Goal: Task Accomplishment & Management: Manage account settings

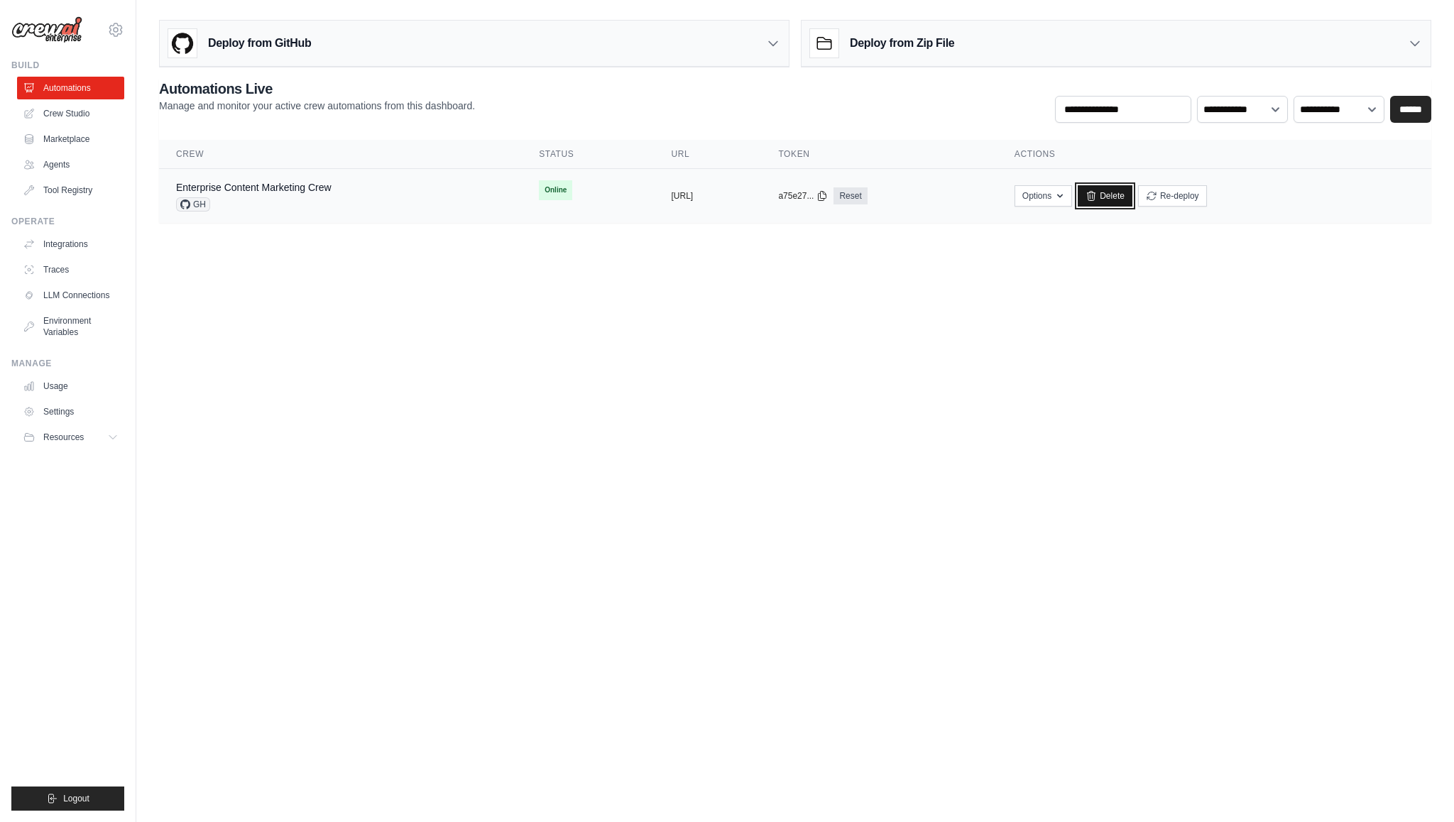
click at [1132, 197] on link "Delete" at bounding box center [1104, 195] width 55 height 21
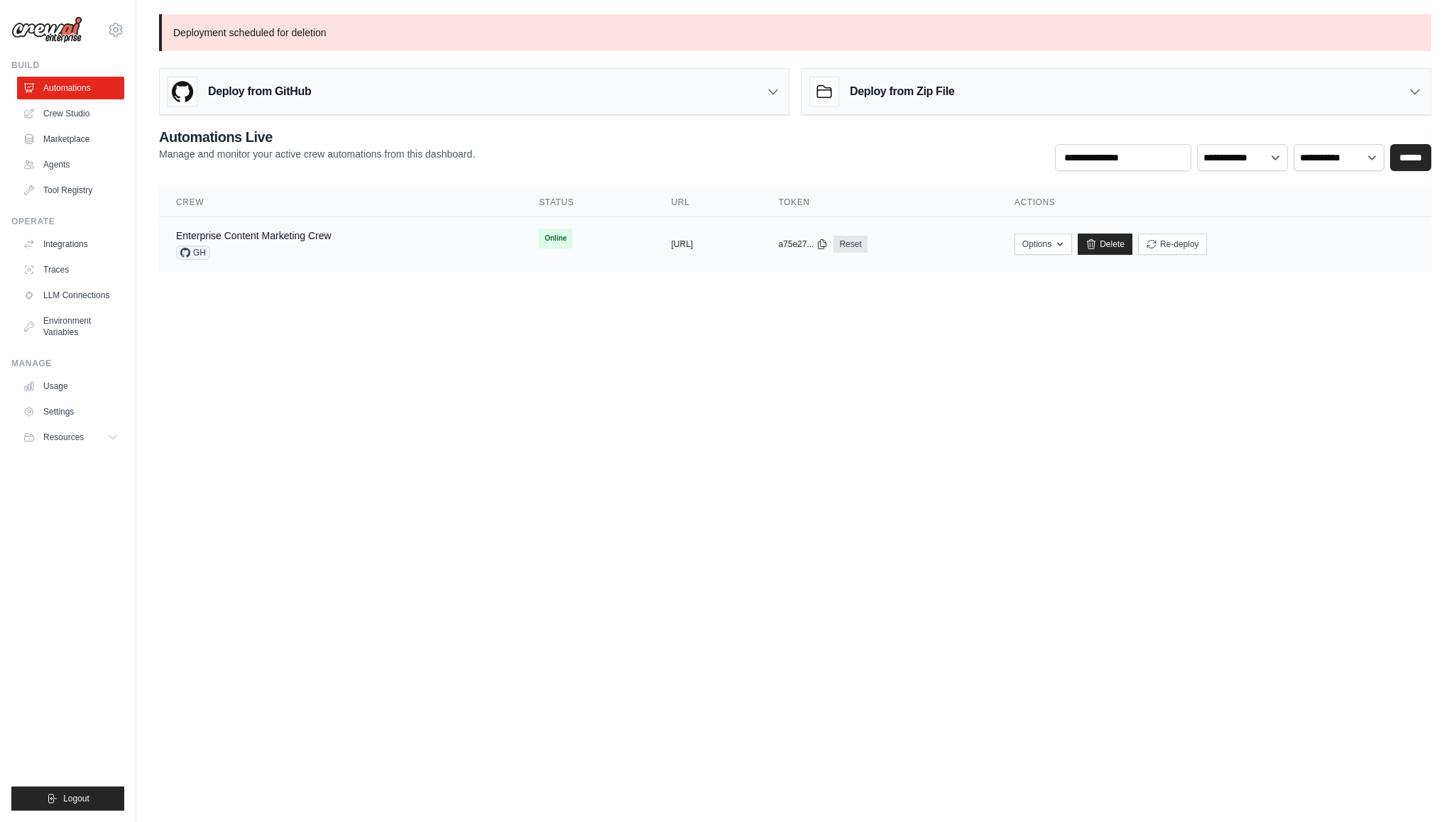
click at [979, 247] on div "a75e27... Reset" at bounding box center [879, 244] width 202 height 17
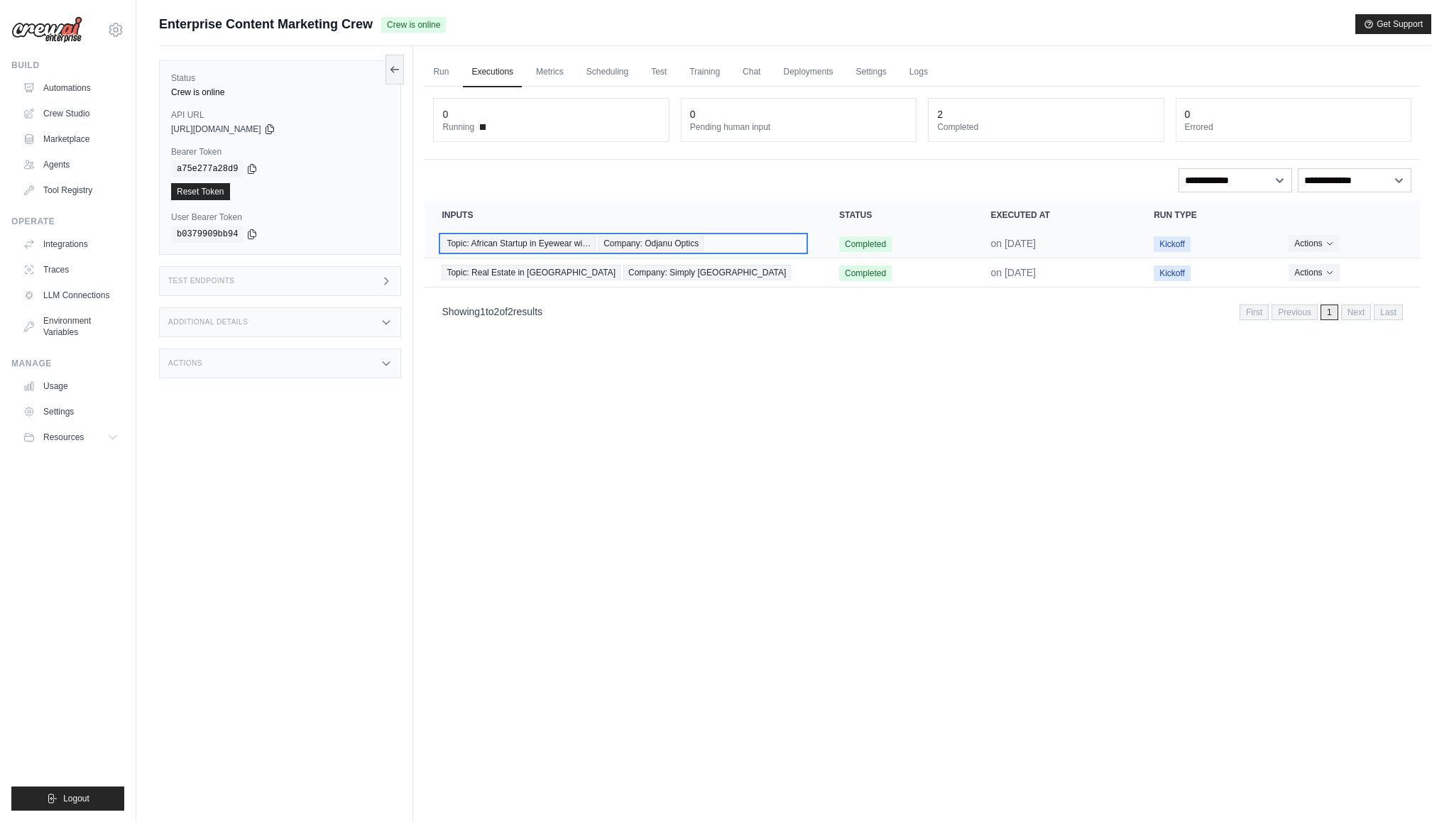
click at [764, 246] on div "Topic: African Startup in Eyewear wi… Company: Odjanu Optics" at bounding box center [622, 244] width 363 height 16
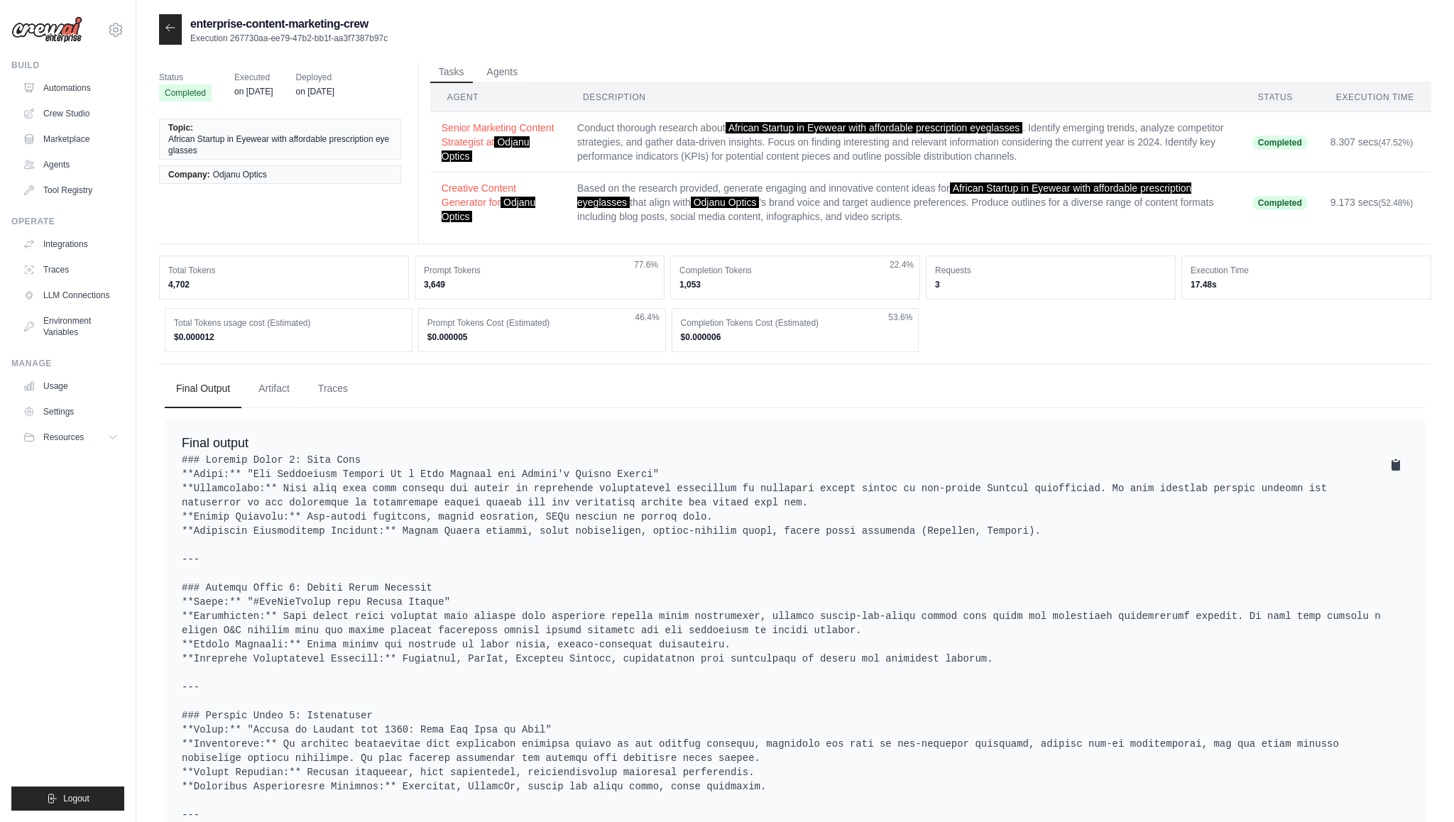
click at [1395, 467] on icon at bounding box center [1395, 465] width 9 height 11
click at [556, 136] on td "Senior Marketing Content Strategist at Odjanu Optics" at bounding box center [498, 142] width 136 height 60
click at [516, 129] on button "Senior Marketing Content Strategist at Odjanu Optics" at bounding box center [497, 141] width 113 height 43
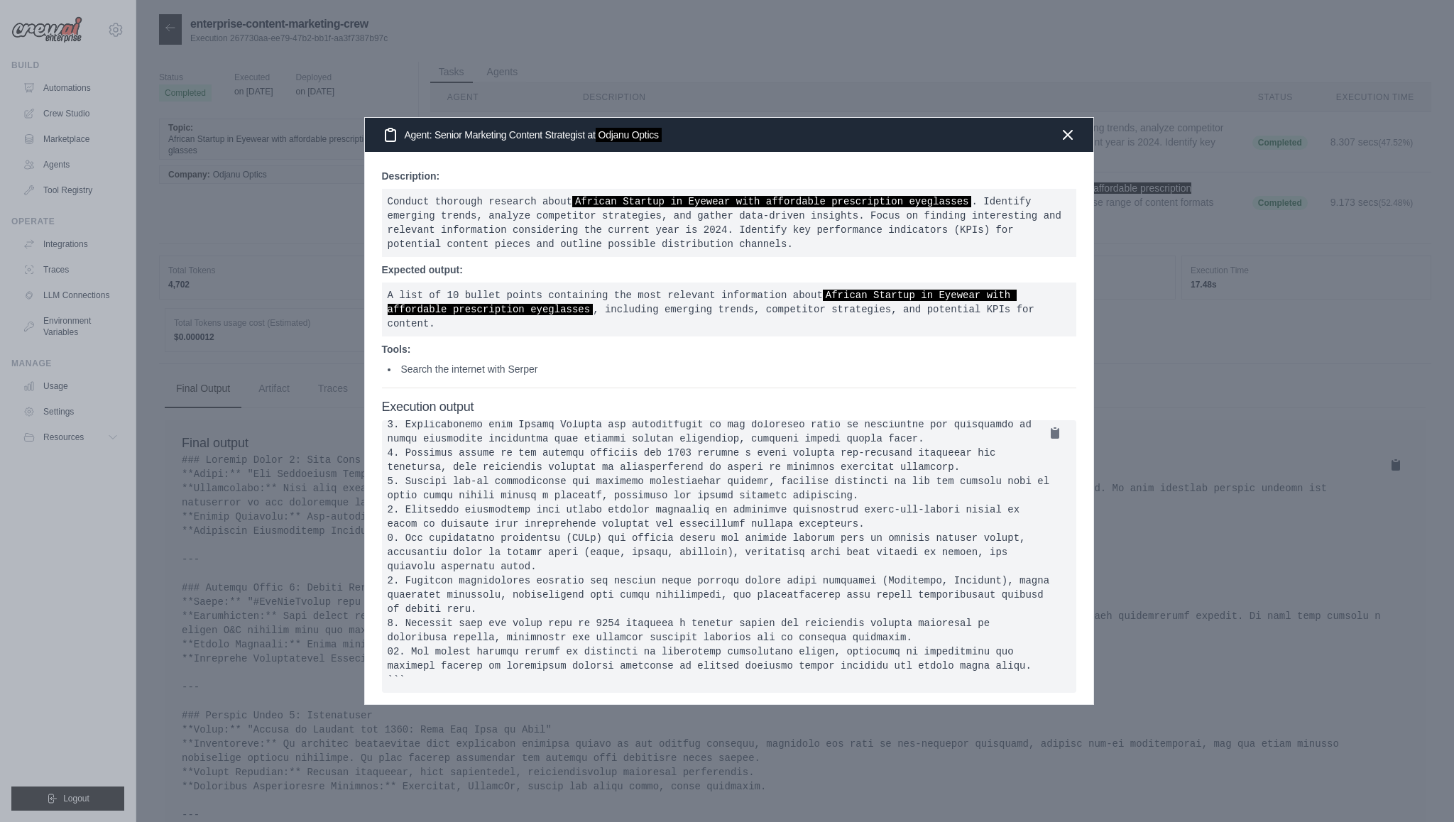
scroll to position [79, 0]
click at [1076, 133] on div "Agent: Senior Marketing Content Strategist at Odjanu Optics" at bounding box center [729, 135] width 728 height 34
click at [1067, 136] on icon "button" at bounding box center [1067, 134] width 17 height 17
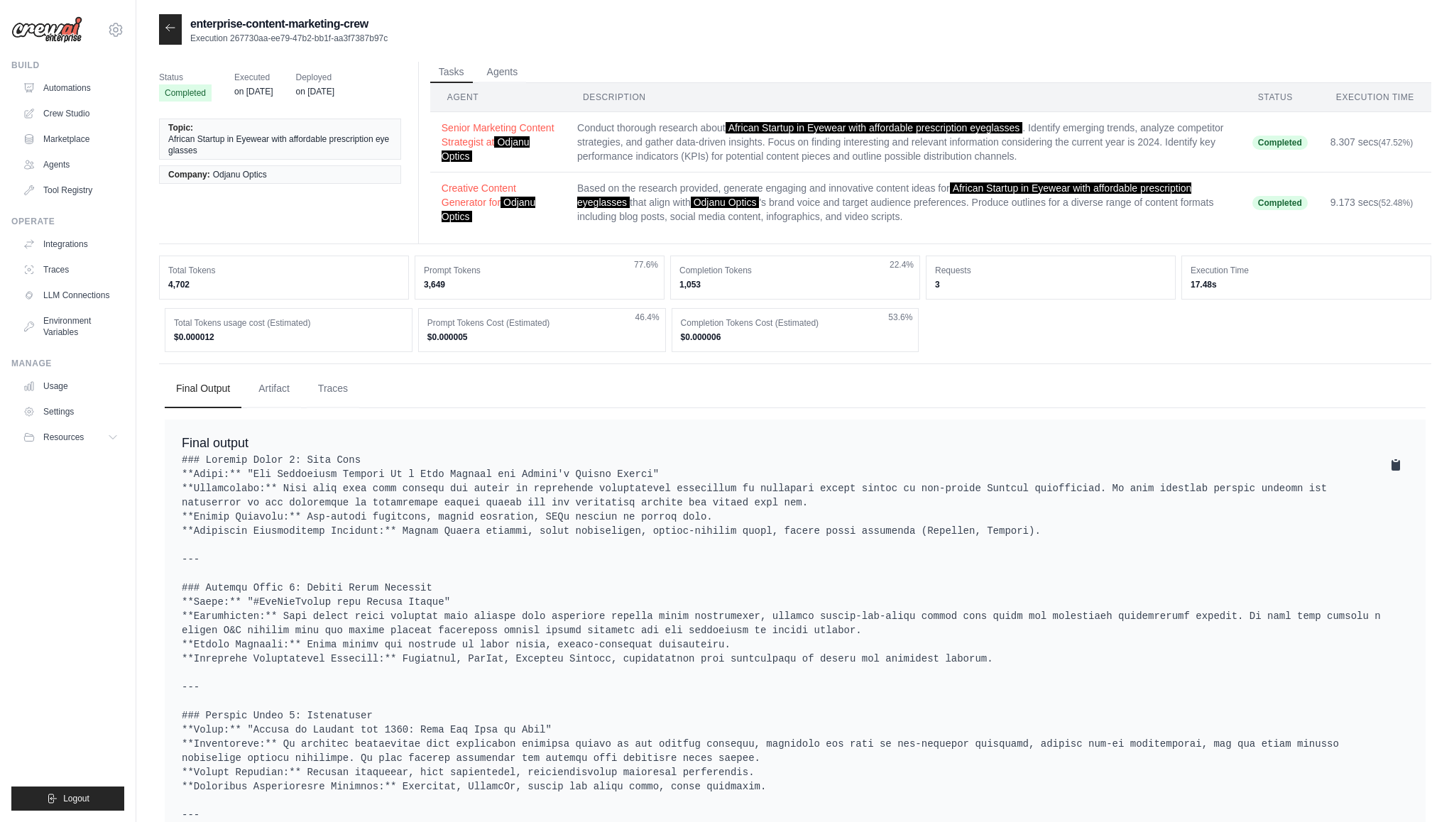
click at [172, 27] on icon at bounding box center [170, 27] width 11 height 11
click at [69, 86] on link "Automations" at bounding box center [71, 88] width 107 height 23
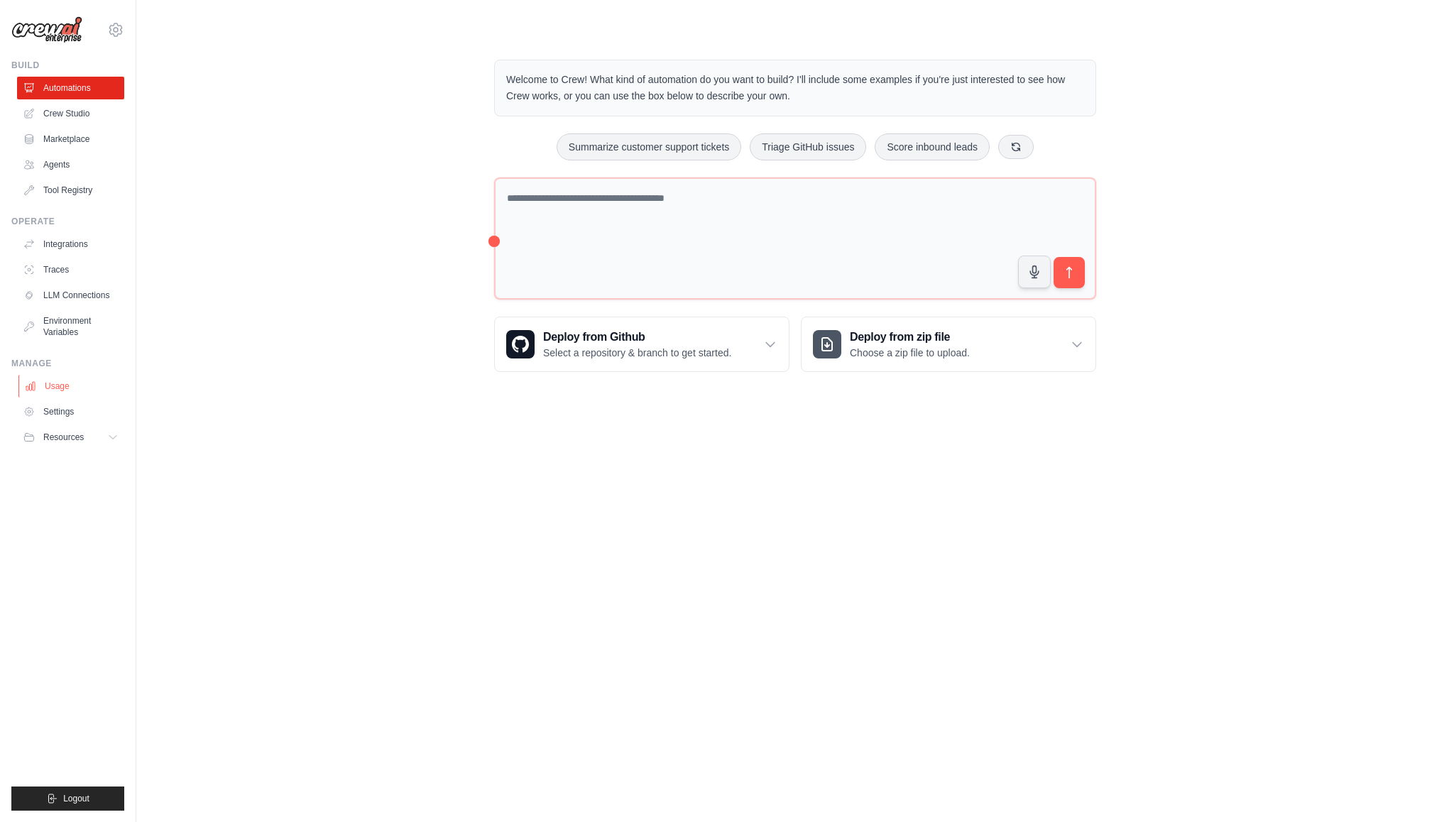
click at [61, 385] on link "Usage" at bounding box center [71, 386] width 107 height 23
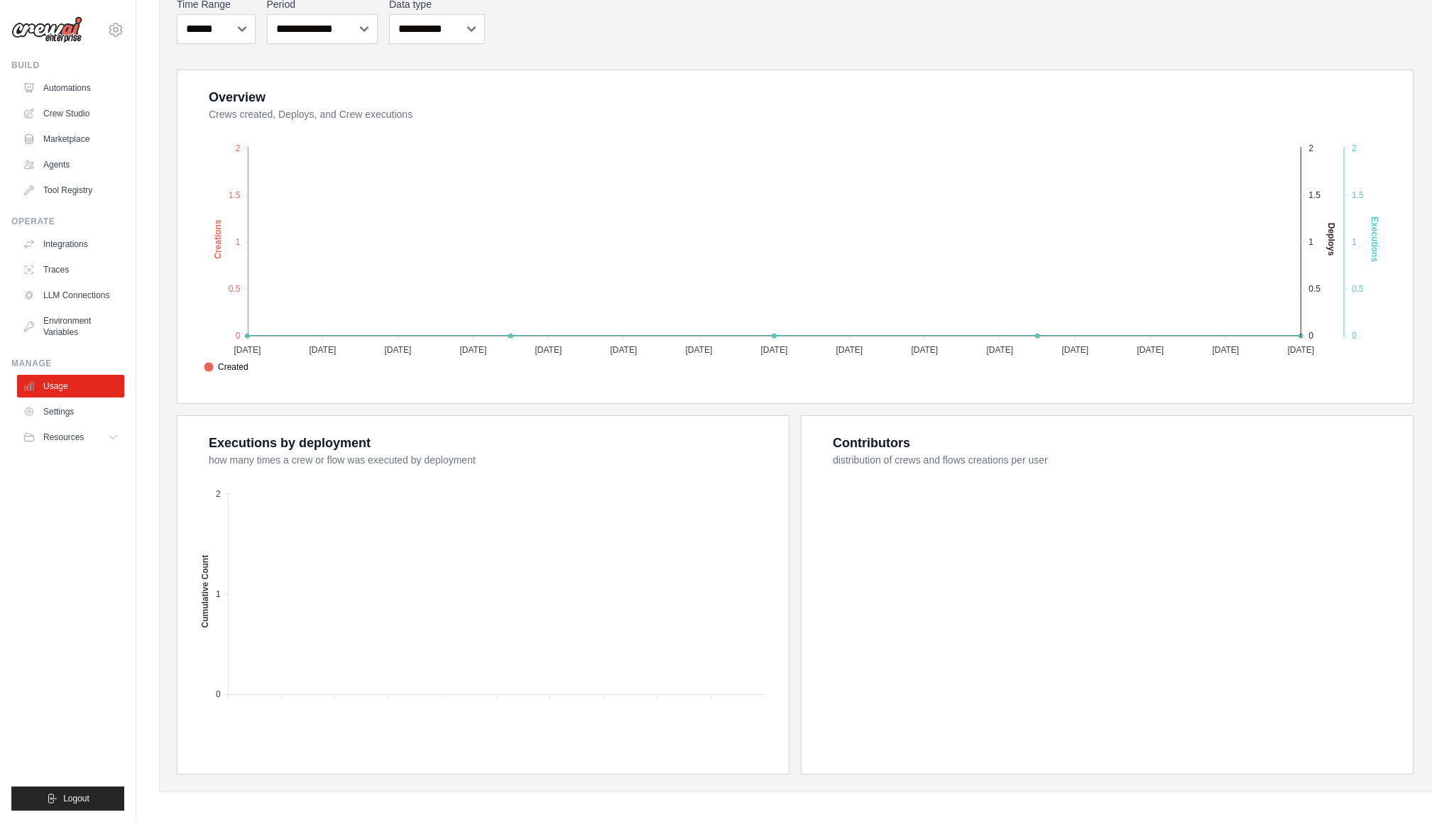
scroll to position [207, 0]
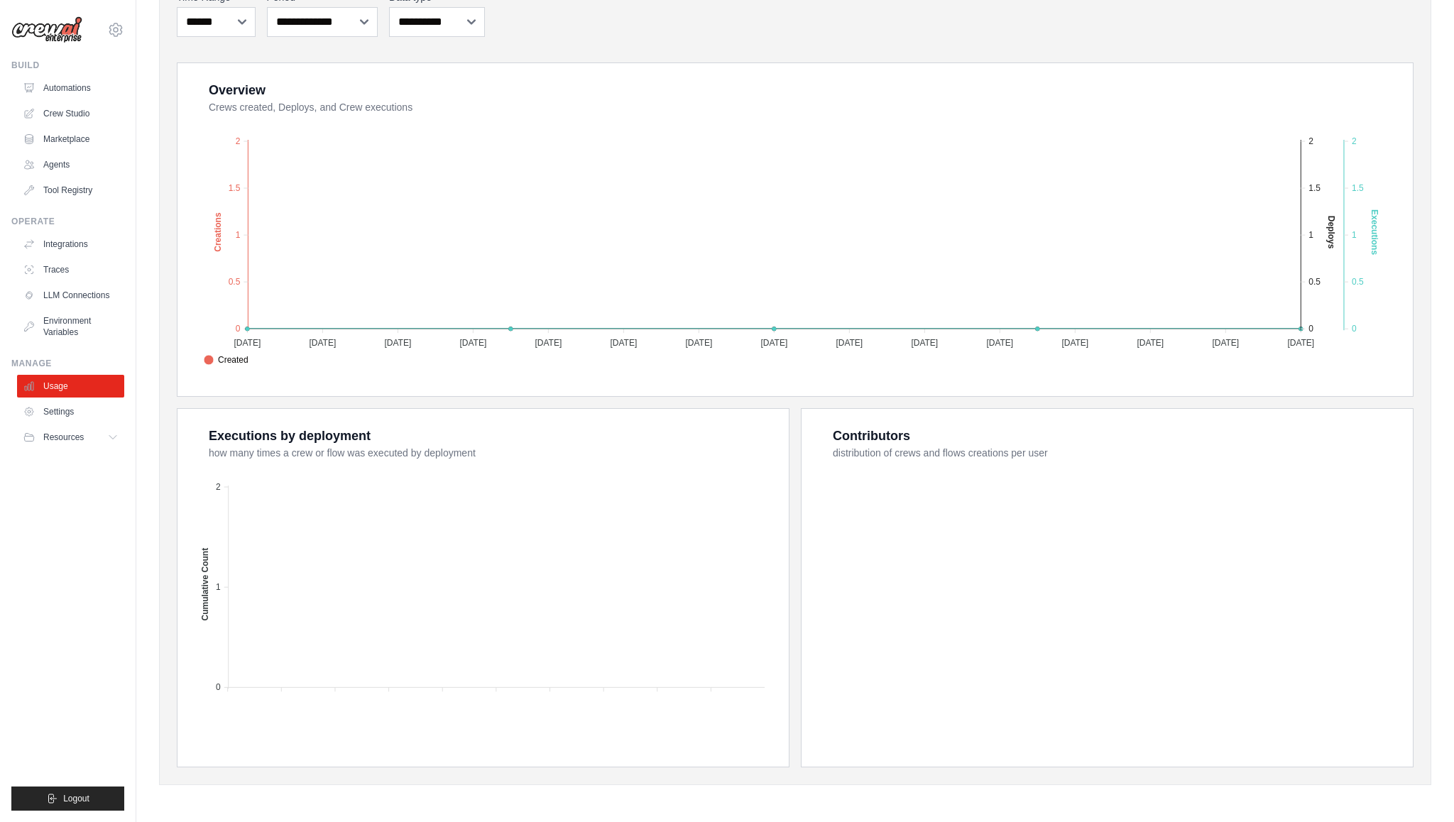
click at [79, 400] on ul "Usage Settings Resources Documentation Blog" at bounding box center [70, 412] width 107 height 74
click at [66, 414] on link "Settings" at bounding box center [71, 411] width 107 height 23
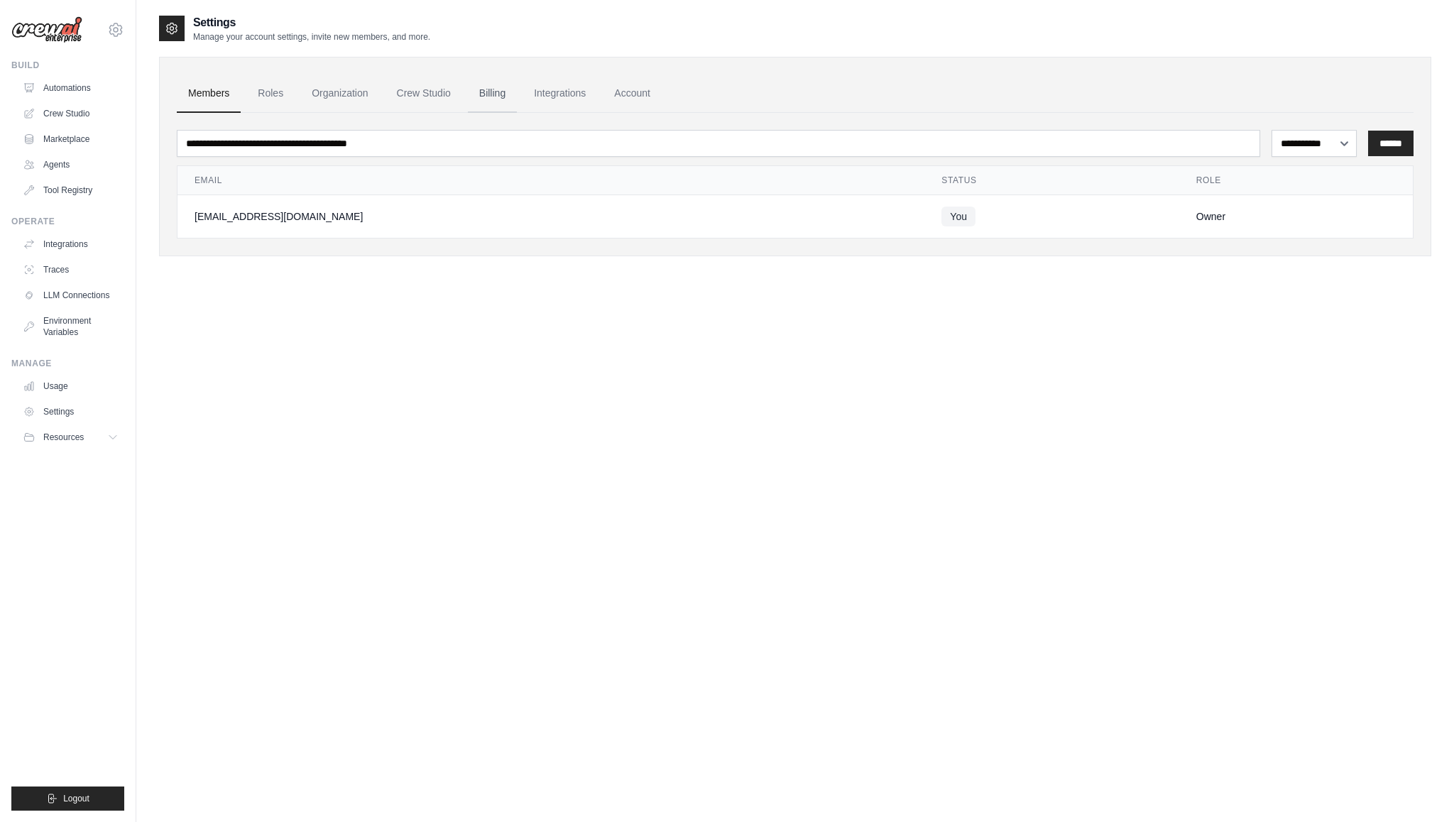
click at [485, 92] on link "Billing" at bounding box center [492, 94] width 49 height 38
